Goal: Task Accomplishment & Management: Use online tool/utility

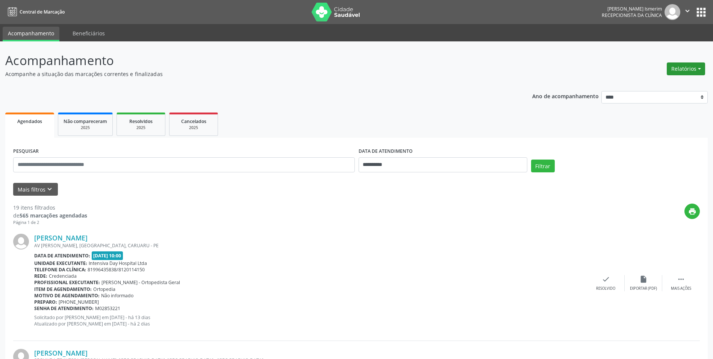
click at [703, 67] on button "Relatórios" at bounding box center [686, 68] width 38 height 13
click at [676, 84] on link "Agendamentos" at bounding box center [665, 85] width 81 height 11
select select "*"
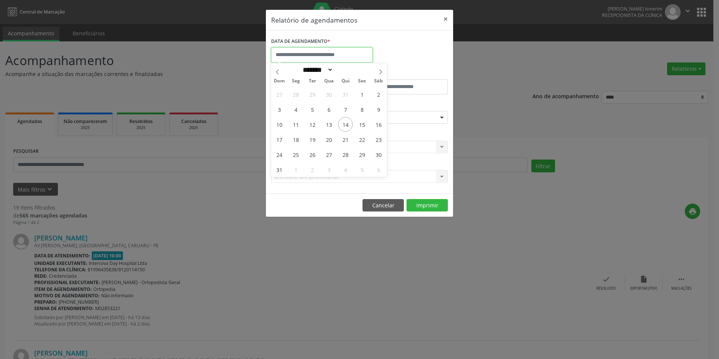
click at [344, 56] on input "text" at bounding box center [321, 54] width 101 height 15
click at [363, 124] on span "15" at bounding box center [361, 124] width 15 height 15
type input "**********"
click at [363, 124] on span "15" at bounding box center [361, 124] width 15 height 15
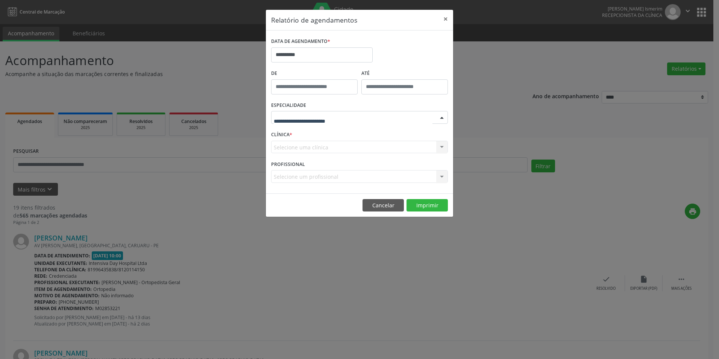
click at [404, 122] on div at bounding box center [359, 117] width 177 height 13
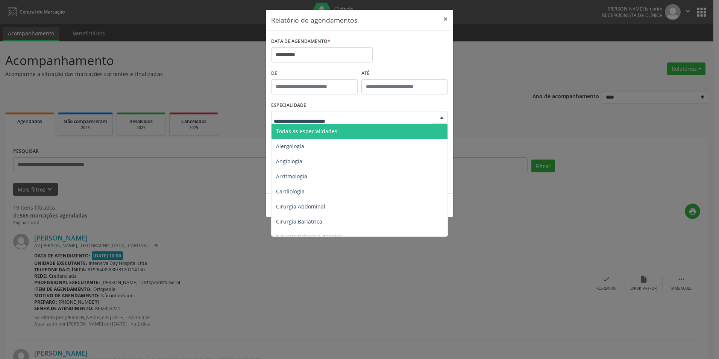
click at [396, 129] on span "Todas as especialidades" at bounding box center [359, 131] width 177 height 15
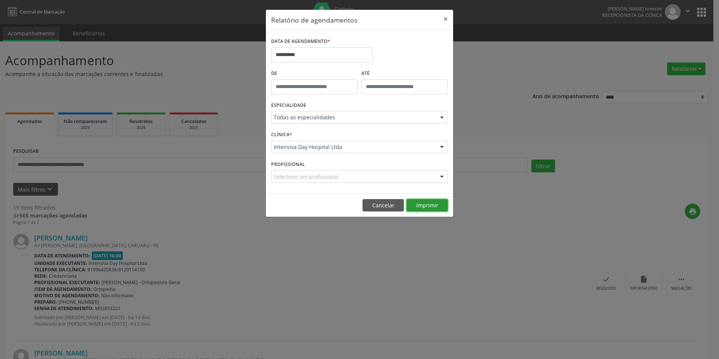
click at [426, 207] on button "Imprimir" at bounding box center [426, 205] width 41 height 13
